Goal: Navigation & Orientation: Find specific page/section

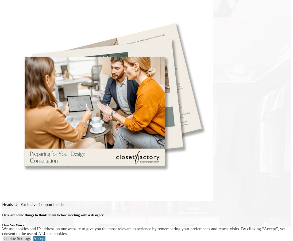
scroll to position [991, 0]
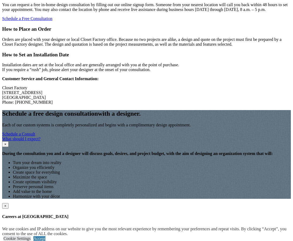
scroll to position [659, 0]
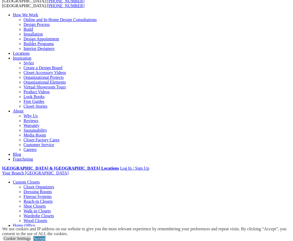
scroll to position [0, 0]
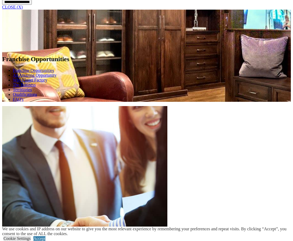
scroll to position [406, 0]
